Goal: Check status: Check status

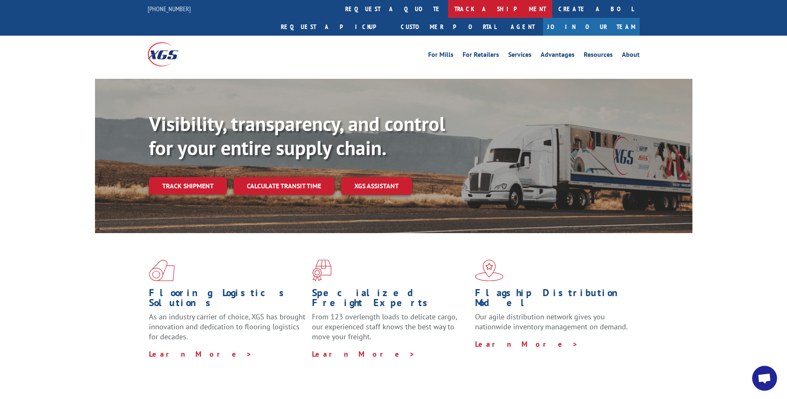
click at [448, 11] on link "track a shipment" at bounding box center [500, 9] width 104 height 18
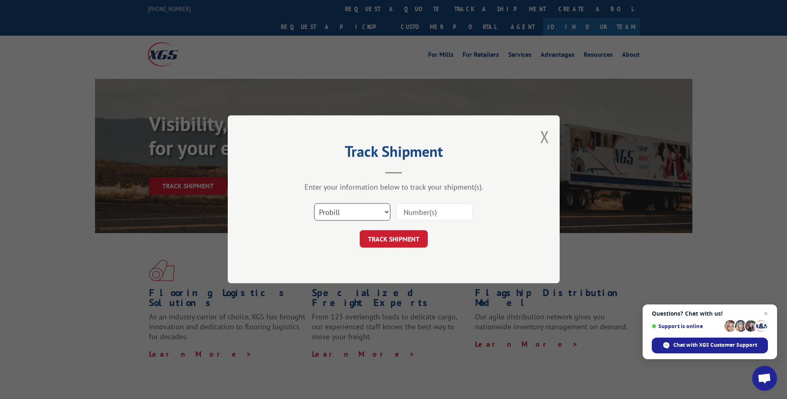
drag, startPoint x: 336, startPoint y: 215, endPoint x: 340, endPoint y: 220, distance: 6.6
click at [336, 215] on select "Select category... Probill BOL PO" at bounding box center [352, 212] width 76 height 17
select select "po"
click at [314, 204] on select "Select category... Probill BOL PO" at bounding box center [352, 212] width 76 height 17
click at [413, 215] on input at bounding box center [435, 212] width 76 height 17
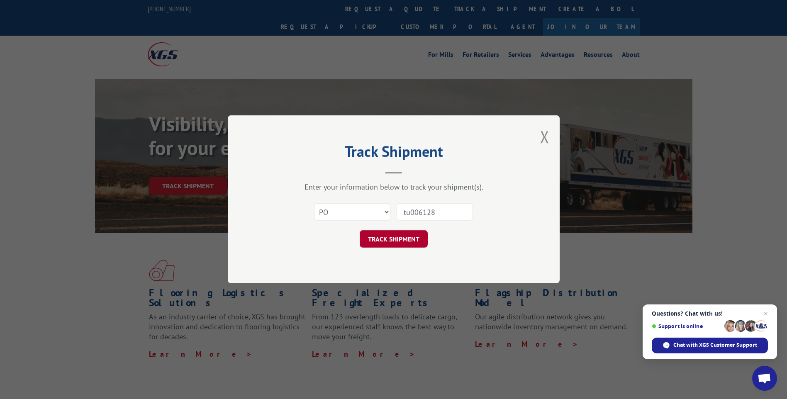
type input "tu006128"
click at [394, 242] on button "TRACK SHIPMENT" at bounding box center [394, 239] width 68 height 17
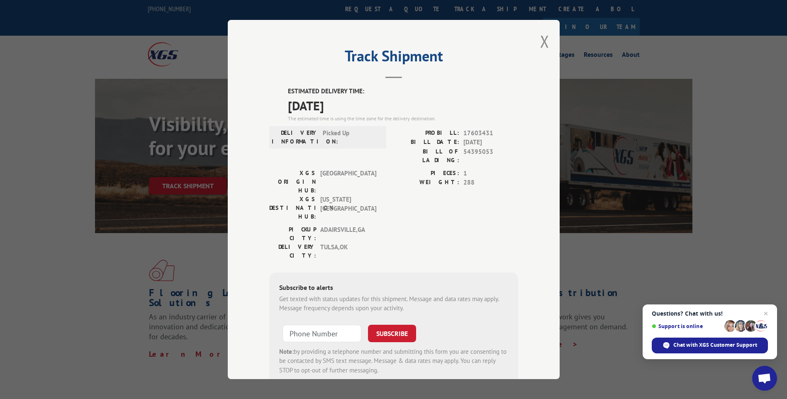
click at [472, 150] on span "54395053" at bounding box center [491, 155] width 55 height 17
copy span "54395053"
click at [542, 39] on button "Close modal" at bounding box center [544, 41] width 9 height 22
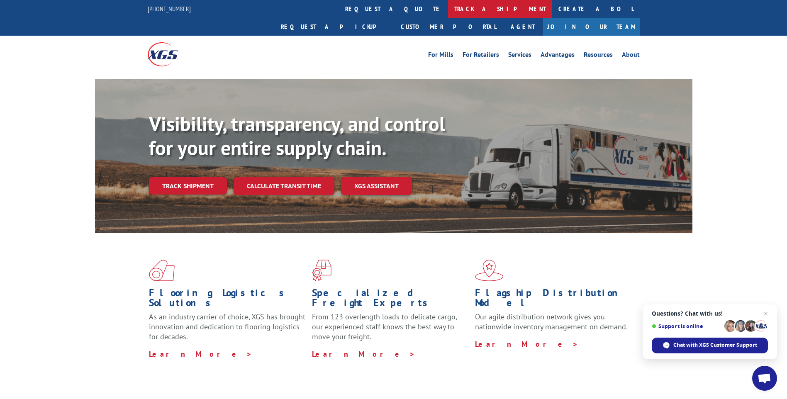
click at [448, 10] on link "track a shipment" at bounding box center [500, 9] width 104 height 18
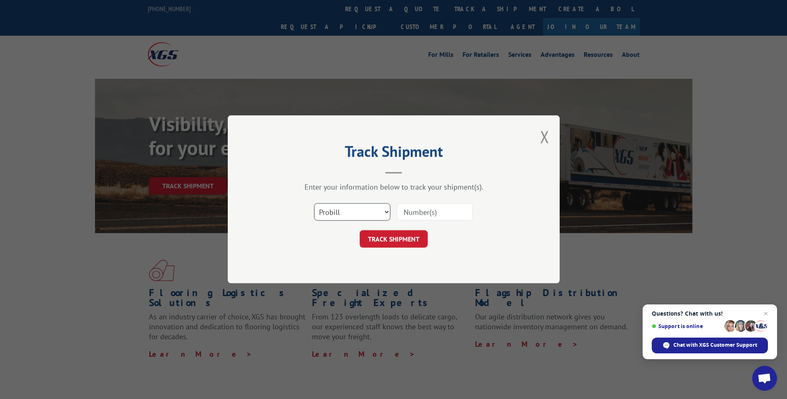
click at [347, 211] on select "Select category... Probill BOL PO" at bounding box center [352, 212] width 76 height 17
select select "po"
click at [314, 204] on select "Select category... Probill BOL PO" at bounding box center [352, 212] width 76 height 17
click at [441, 208] on input at bounding box center [435, 212] width 76 height 17
type input "tu006133"
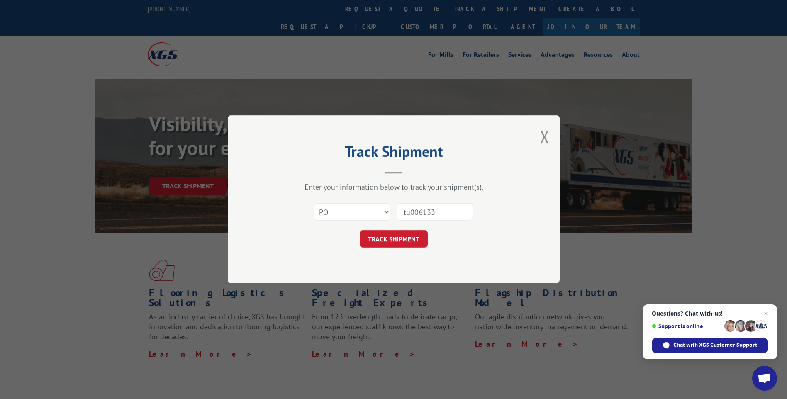
click button "TRACK SHIPMENT" at bounding box center [394, 239] width 68 height 17
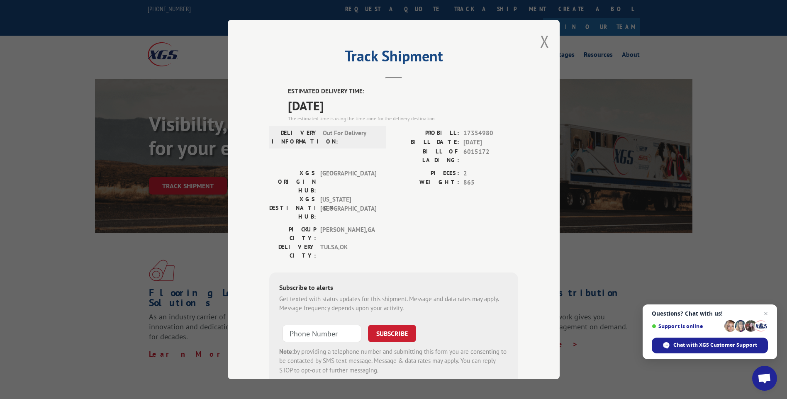
click at [472, 153] on span "6015172" at bounding box center [491, 155] width 55 height 17
copy span "6015172"
click at [542, 43] on button "Close modal" at bounding box center [544, 41] width 9 height 22
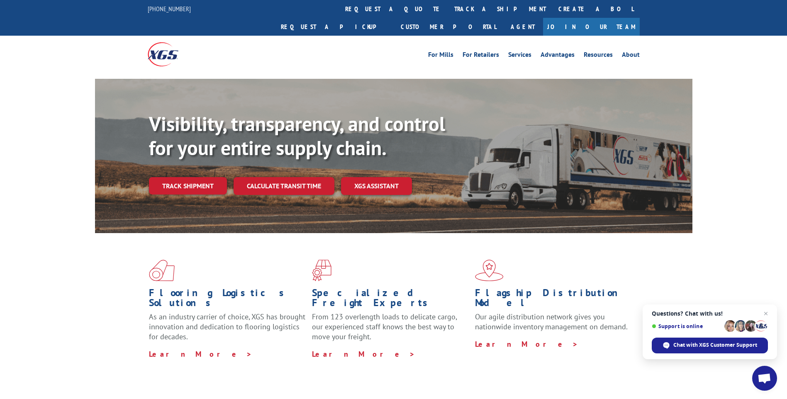
click at [448, 8] on link "track a shipment" at bounding box center [500, 9] width 104 height 18
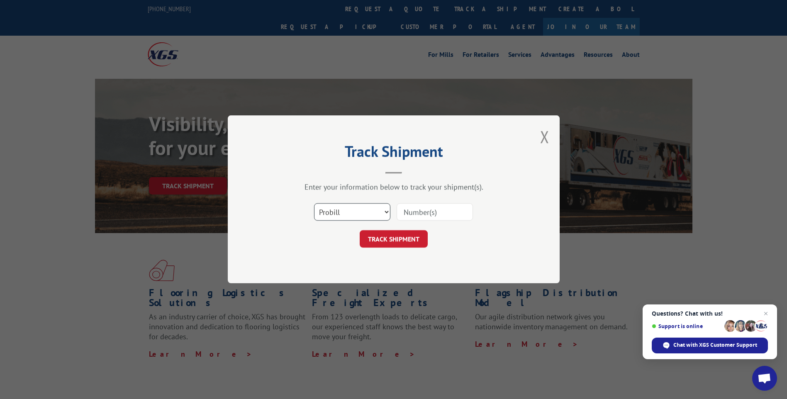
drag, startPoint x: 352, startPoint y: 213, endPoint x: 348, endPoint y: 221, distance: 8.6
click at [352, 213] on select "Select category... Probill BOL PO" at bounding box center [352, 212] width 76 height 17
select select "po"
click at [314, 204] on select "Select category... Probill BOL PO" at bounding box center [352, 212] width 76 height 17
click at [405, 215] on input at bounding box center [435, 212] width 76 height 17
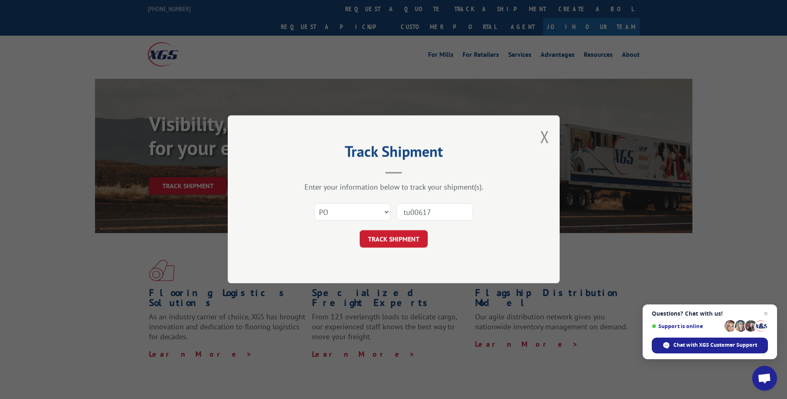
type input "tu006171"
click button "TRACK SHIPMENT" at bounding box center [394, 239] width 68 height 17
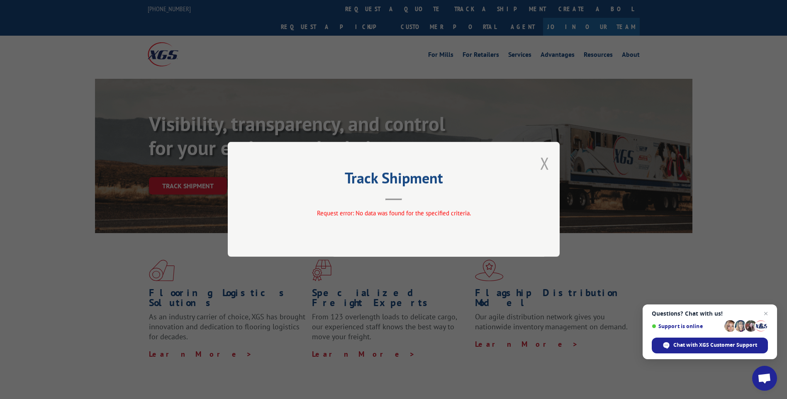
click at [543, 159] on button "Close modal" at bounding box center [544, 163] width 9 height 22
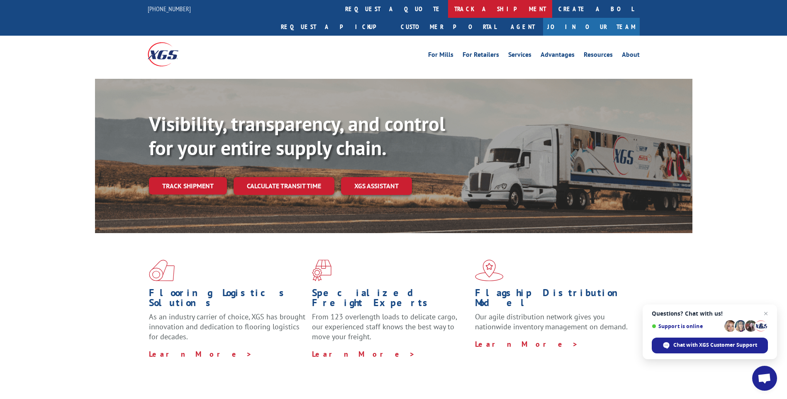
click at [448, 4] on link "track a shipment" at bounding box center [500, 9] width 104 height 18
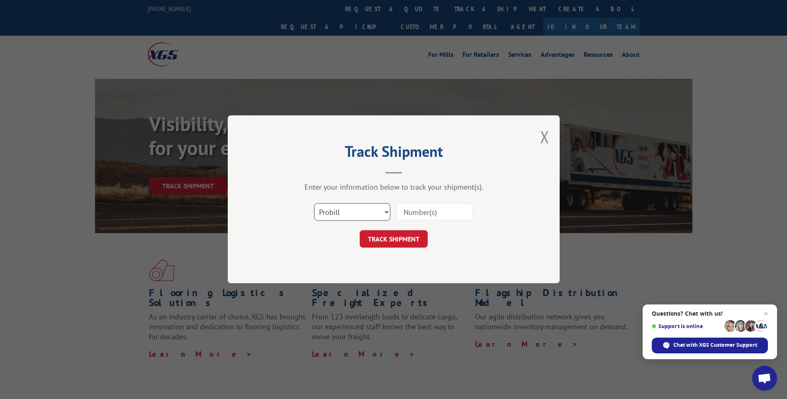
drag, startPoint x: 330, startPoint y: 213, endPoint x: 330, endPoint y: 220, distance: 7.5
click at [330, 213] on select "Select category... Probill BOL PO" at bounding box center [352, 212] width 76 height 17
select select "po"
click at [314, 204] on select "Select category... Probill BOL PO" at bounding box center [352, 212] width 76 height 17
click at [427, 213] on input at bounding box center [435, 212] width 76 height 17
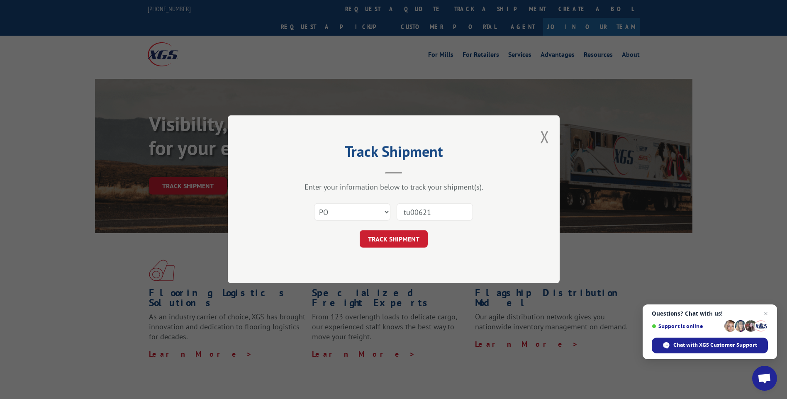
type input "tu006210"
click button "TRACK SHIPMENT" at bounding box center [394, 239] width 68 height 17
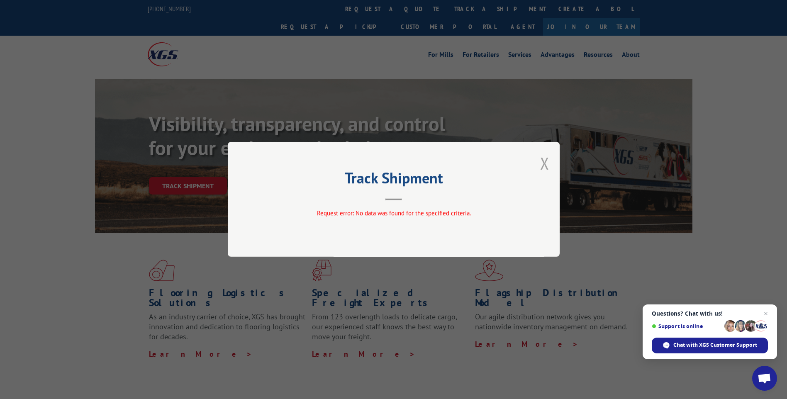
click at [545, 160] on button "Close modal" at bounding box center [544, 163] width 9 height 22
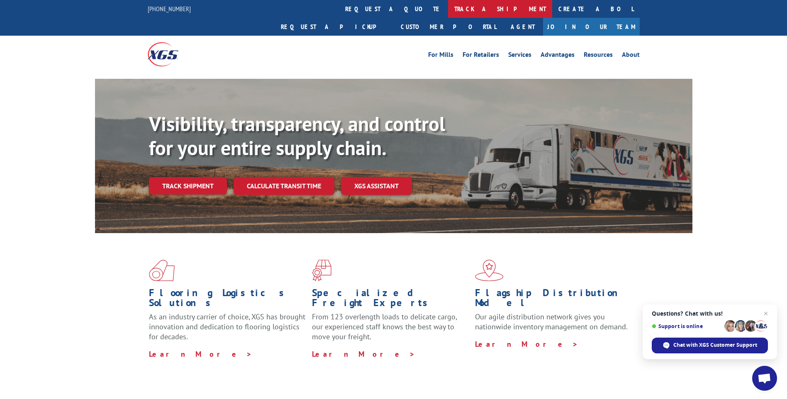
click at [448, 5] on link "track a shipment" at bounding box center [500, 9] width 104 height 18
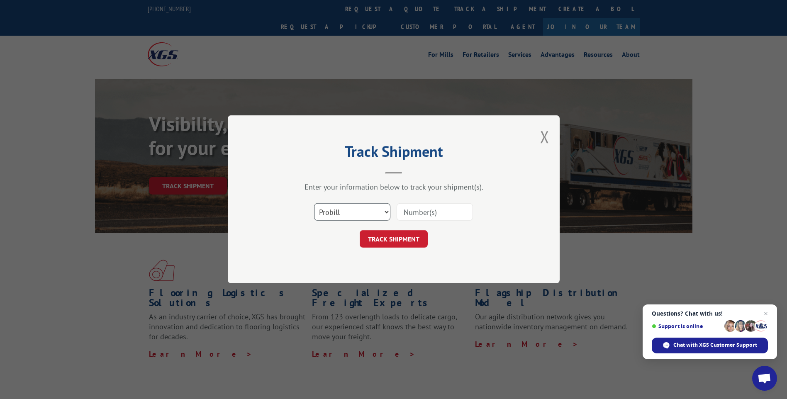
click at [339, 214] on select "Select category... Probill BOL PO" at bounding box center [352, 212] width 76 height 17
select select "po"
click at [314, 204] on select "Select category... Probill BOL PO" at bounding box center [352, 212] width 76 height 17
click at [445, 209] on input at bounding box center [435, 212] width 76 height 17
type input "tu006157"
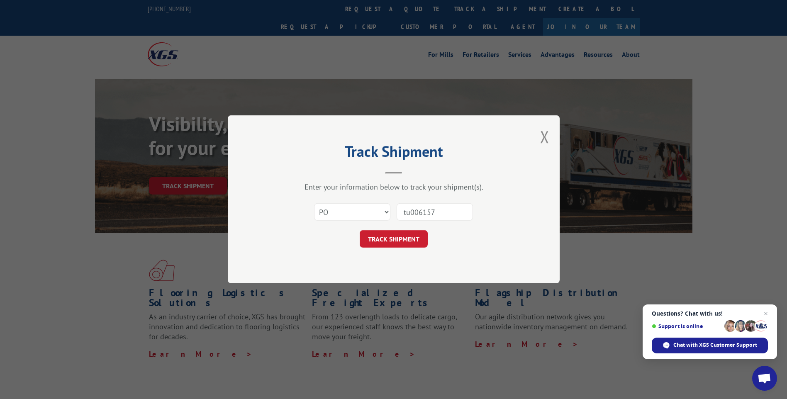
click button "TRACK SHIPMENT" at bounding box center [394, 239] width 68 height 17
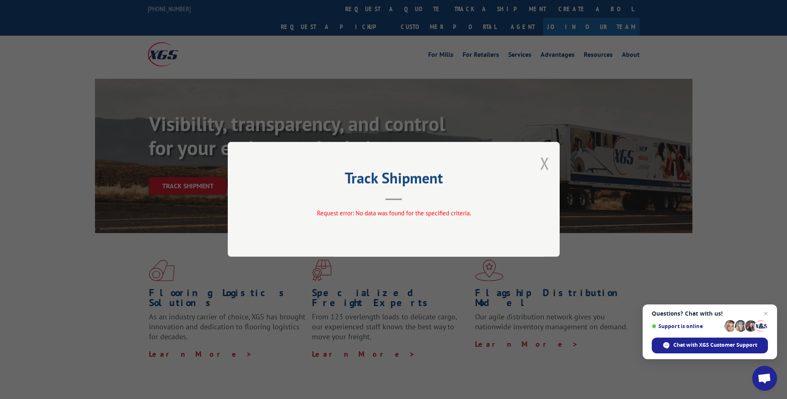
click at [542, 165] on button "Close modal" at bounding box center [544, 163] width 9 height 22
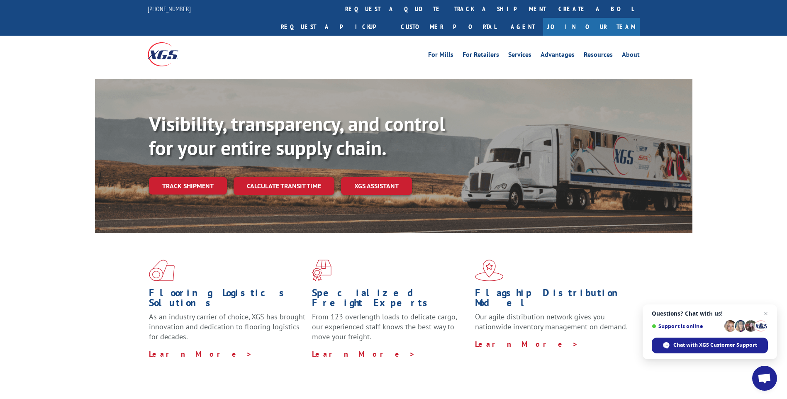
click at [448, 4] on link "track a shipment" at bounding box center [500, 9] width 104 height 18
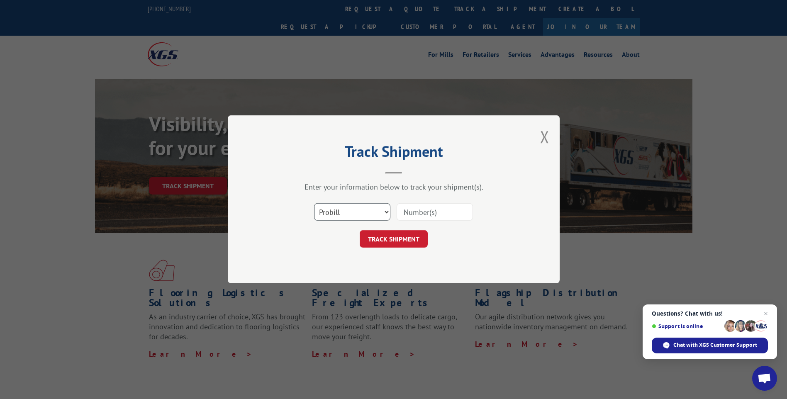
drag, startPoint x: 340, startPoint y: 210, endPoint x: 338, endPoint y: 220, distance: 10.5
click at [340, 210] on select "Select category... Probill BOL PO" at bounding box center [352, 212] width 76 height 17
select select "po"
click at [314, 204] on select "Select category... Probill BOL PO" at bounding box center [352, 212] width 76 height 17
click at [413, 213] on input at bounding box center [435, 212] width 76 height 17
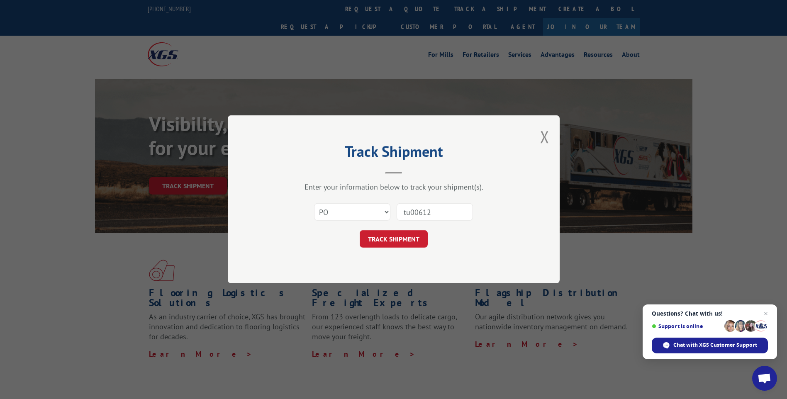
type input "tu006122"
click button "TRACK SHIPMENT" at bounding box center [394, 239] width 68 height 17
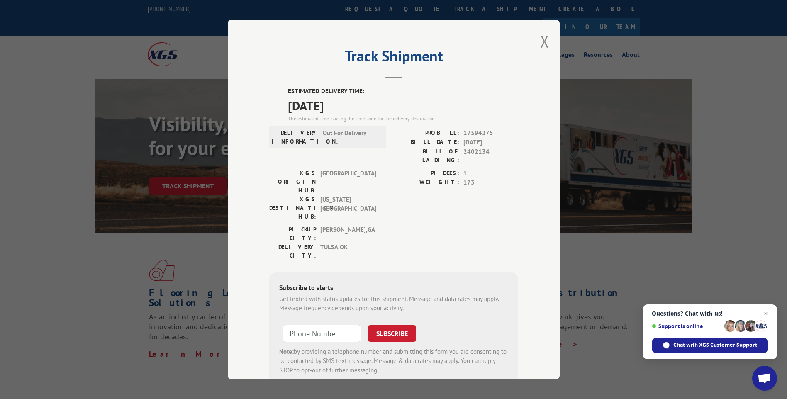
click at [469, 151] on span "2402134" at bounding box center [491, 155] width 55 height 17
copy span "2402134"
click at [541, 35] on button "Close modal" at bounding box center [544, 41] width 9 height 22
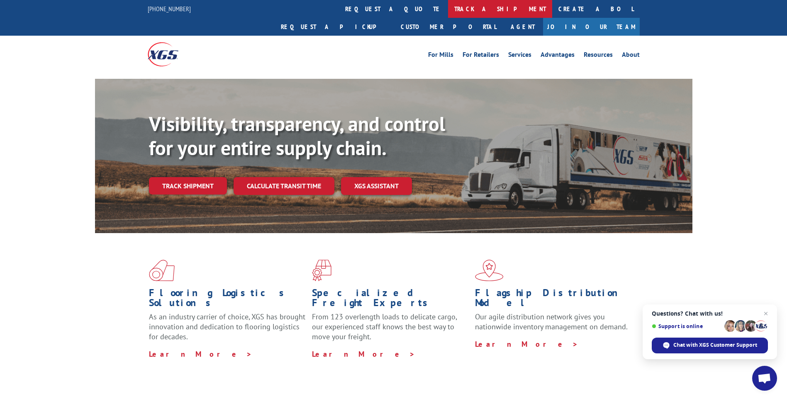
click at [448, 11] on link "track a shipment" at bounding box center [500, 9] width 104 height 18
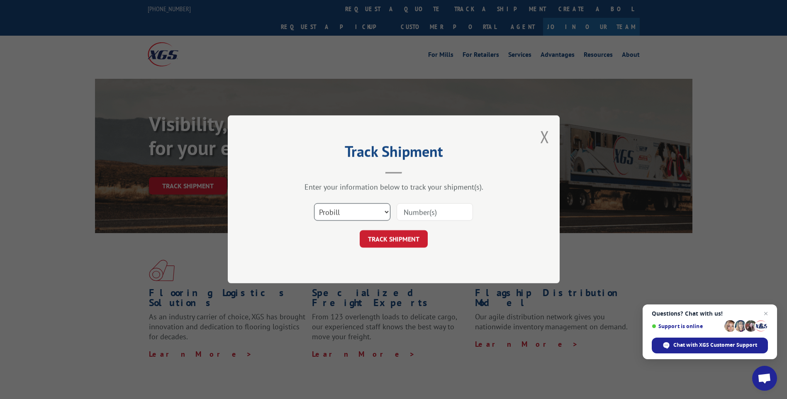
click at [339, 213] on select "Select category... Probill BOL PO" at bounding box center [352, 212] width 76 height 17
select select "po"
click at [314, 204] on select "Select category... Probill BOL PO" at bounding box center [352, 212] width 76 height 17
click at [410, 215] on input at bounding box center [435, 212] width 76 height 17
type input "tu006024"
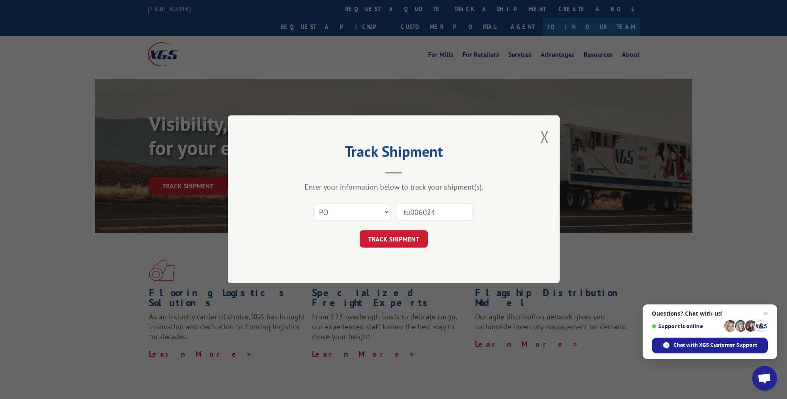
click button "TRACK SHIPMENT" at bounding box center [394, 239] width 68 height 17
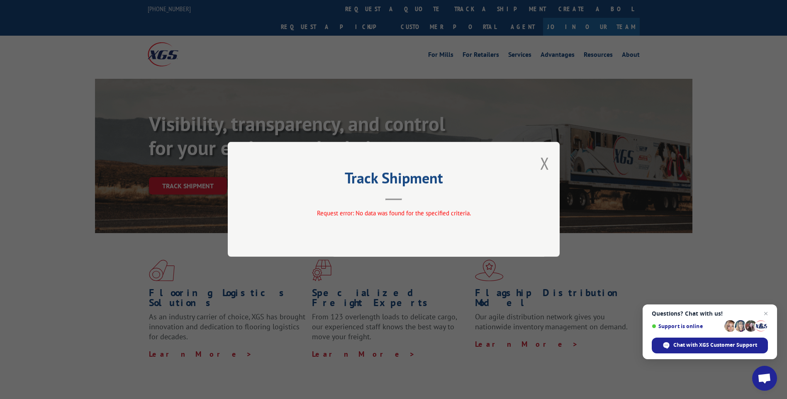
drag, startPoint x: 547, startPoint y: 165, endPoint x: 563, endPoint y: 172, distance: 17.7
click at [546, 166] on button "Close modal" at bounding box center [544, 163] width 9 height 22
